Goal: Find specific fact: Find specific fact

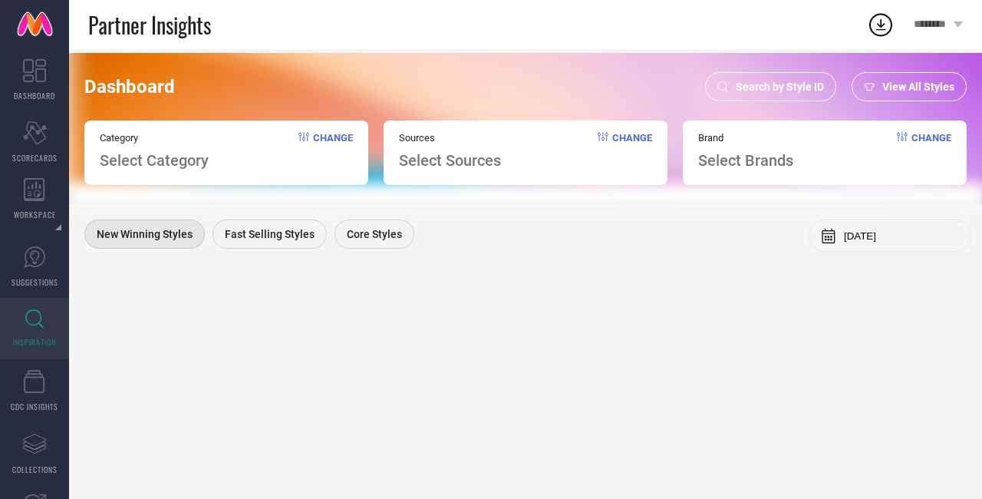
click at [756, 84] on span "Search by Style ID" at bounding box center [780, 87] width 88 height 12
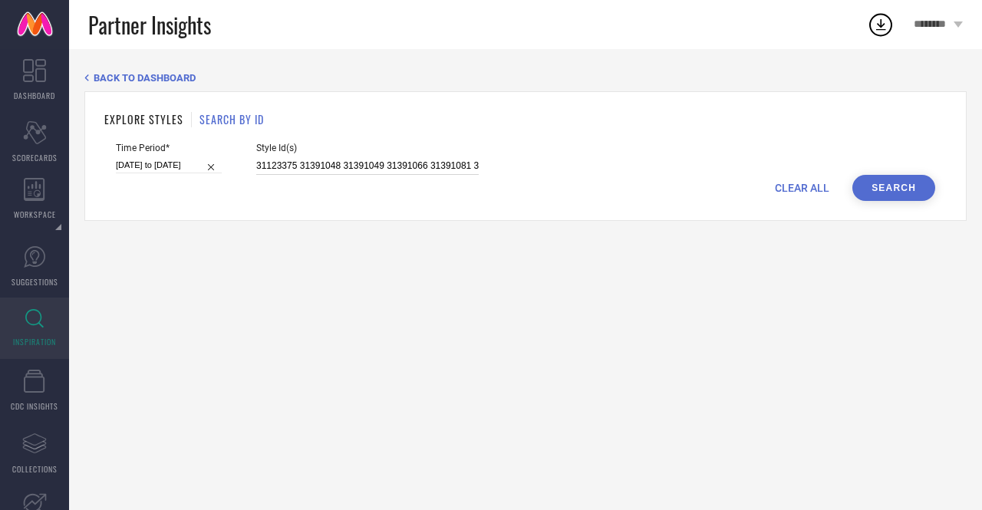
click at [385, 159] on input "31123375 31391048 31391049 31391066 31391081 31391132 31391177 31391215 3139123…" at bounding box center [367, 166] width 223 height 18
paste input "293714"
type input "31293714"
click at [909, 187] on button "Search" at bounding box center [894, 188] width 83 height 26
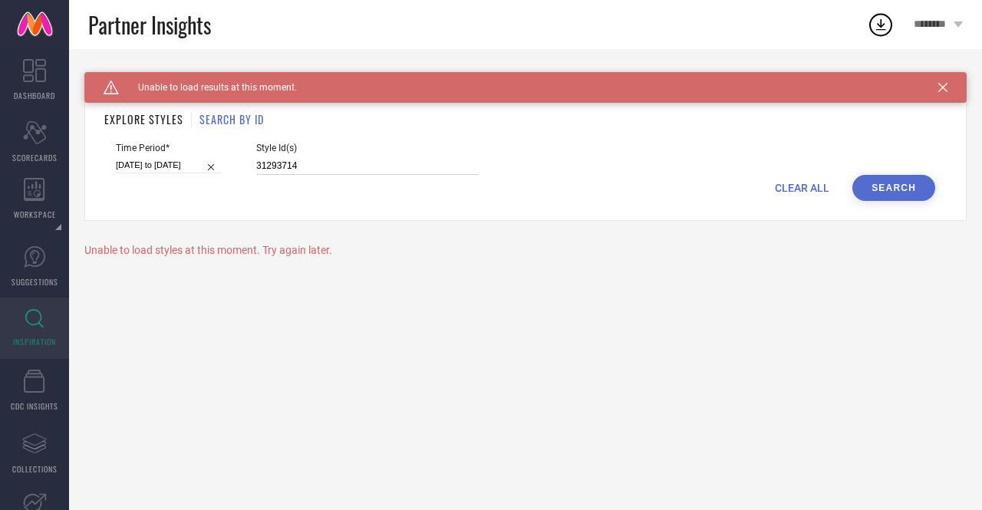
click at [307, 160] on input "31293714" at bounding box center [367, 166] width 223 height 18
click at [878, 197] on button "Search" at bounding box center [894, 188] width 83 height 26
